Goal: Task Accomplishment & Management: Manage account settings

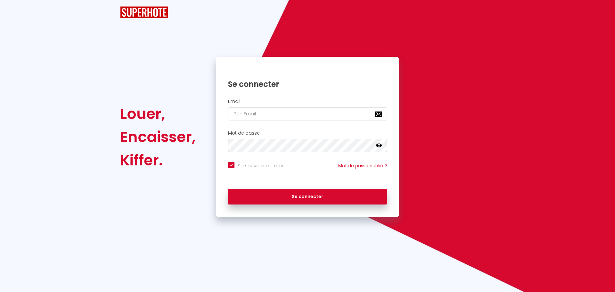
checkbox input "true"
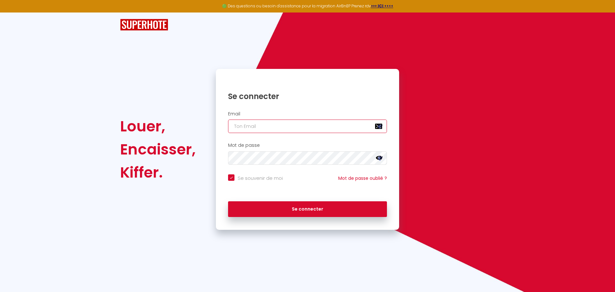
click at [320, 124] on input "email" at bounding box center [307, 125] width 159 height 13
click at [279, 122] on input "email" at bounding box center [307, 125] width 159 height 13
paste input "[PERSON_NAME][EMAIL_ADDRESS][DOMAIN_NAME]"
type input "[PERSON_NAME][EMAIL_ADDRESS][DOMAIN_NAME]"
checkbox input "true"
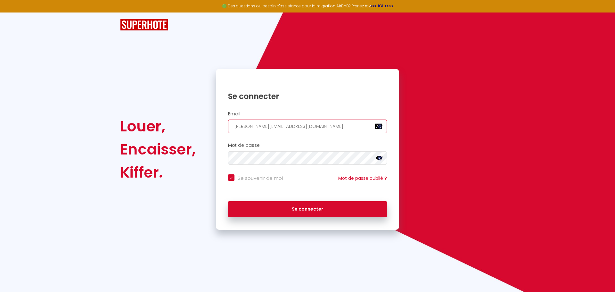
type input "[PERSON_NAME][EMAIL_ADDRESS][DOMAIN_NAME]"
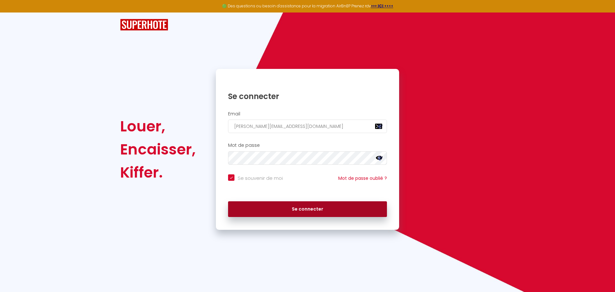
click at [292, 209] on button "Se connecter" at bounding box center [307, 209] width 159 height 16
checkbox input "true"
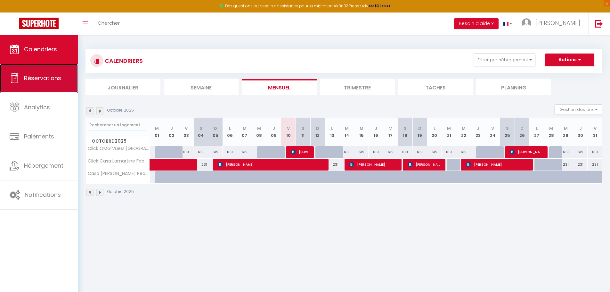
click at [33, 73] on link "Réservations" at bounding box center [39, 78] width 78 height 29
select select "not_cancelled"
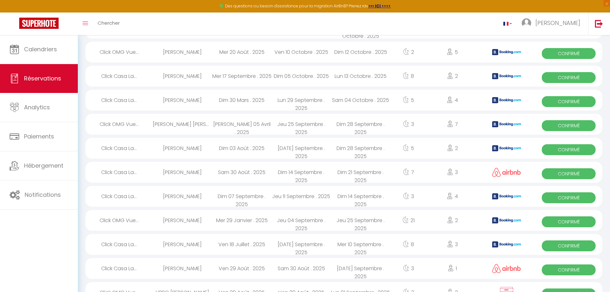
scroll to position [544, 0]
